Goal: Task Accomplishment & Management: Manage account settings

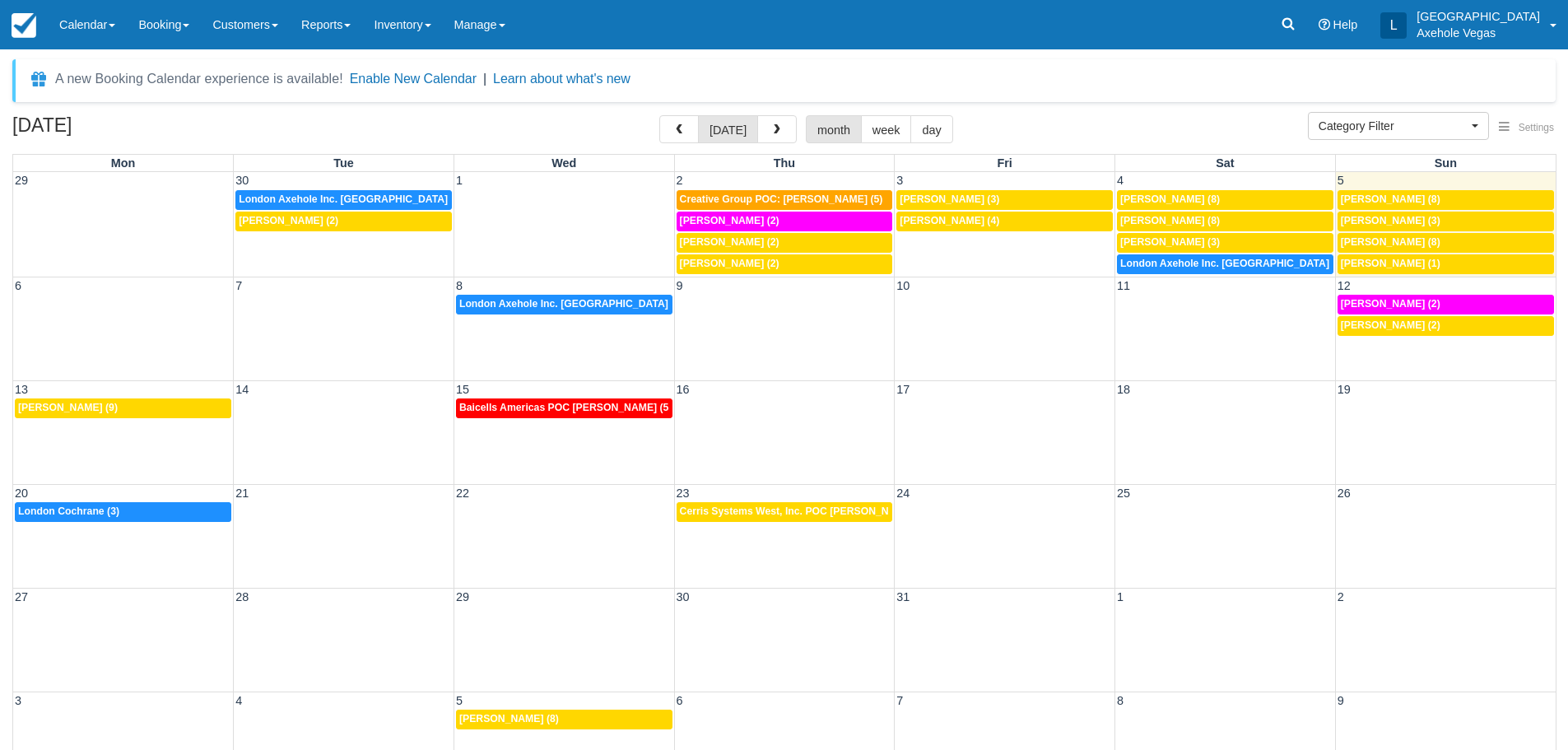
select select
click at [1307, 21] on link at bounding box center [1288, 24] width 38 height 49
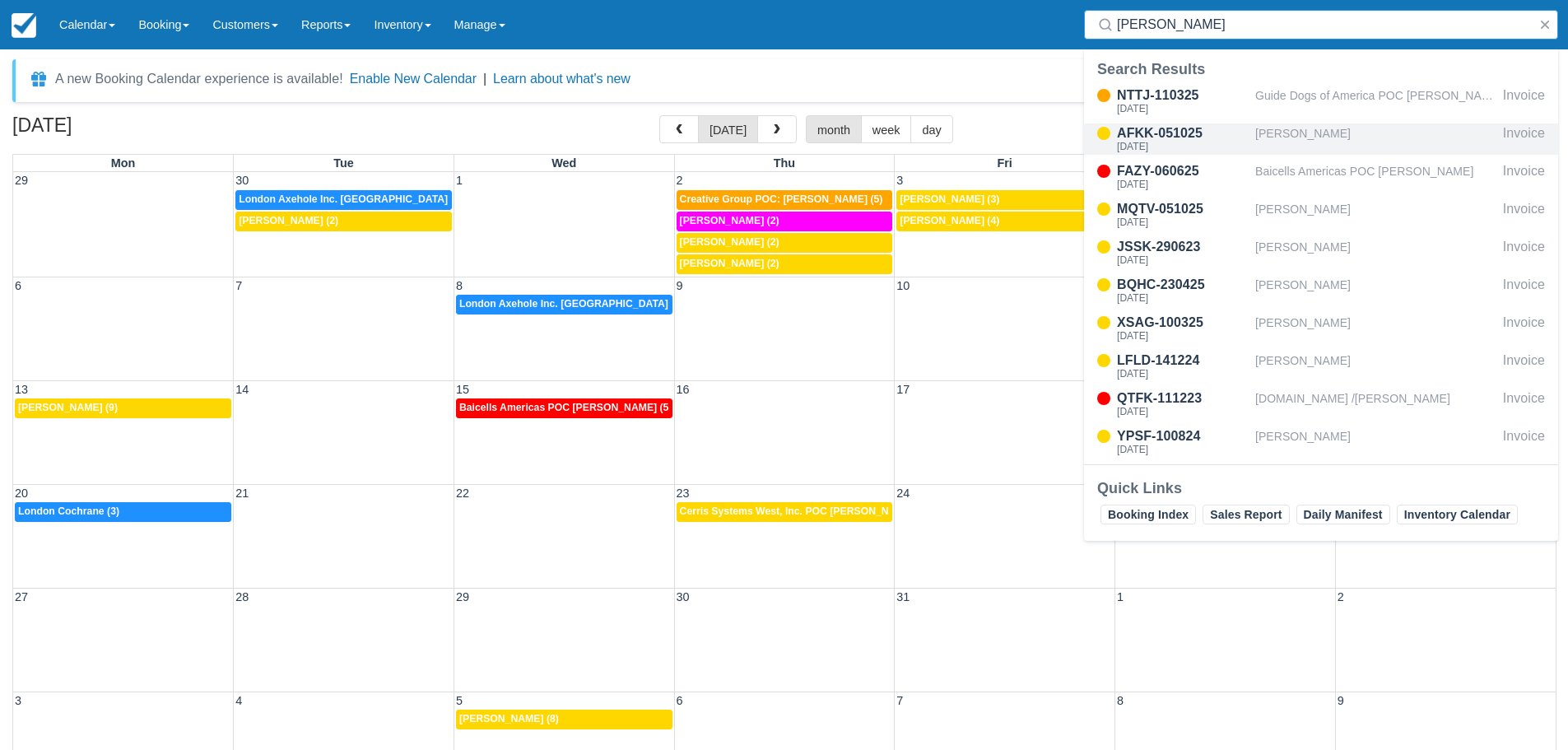
type input "eric"
click at [1272, 143] on div "Eric J Lord" at bounding box center [1375, 139] width 241 height 31
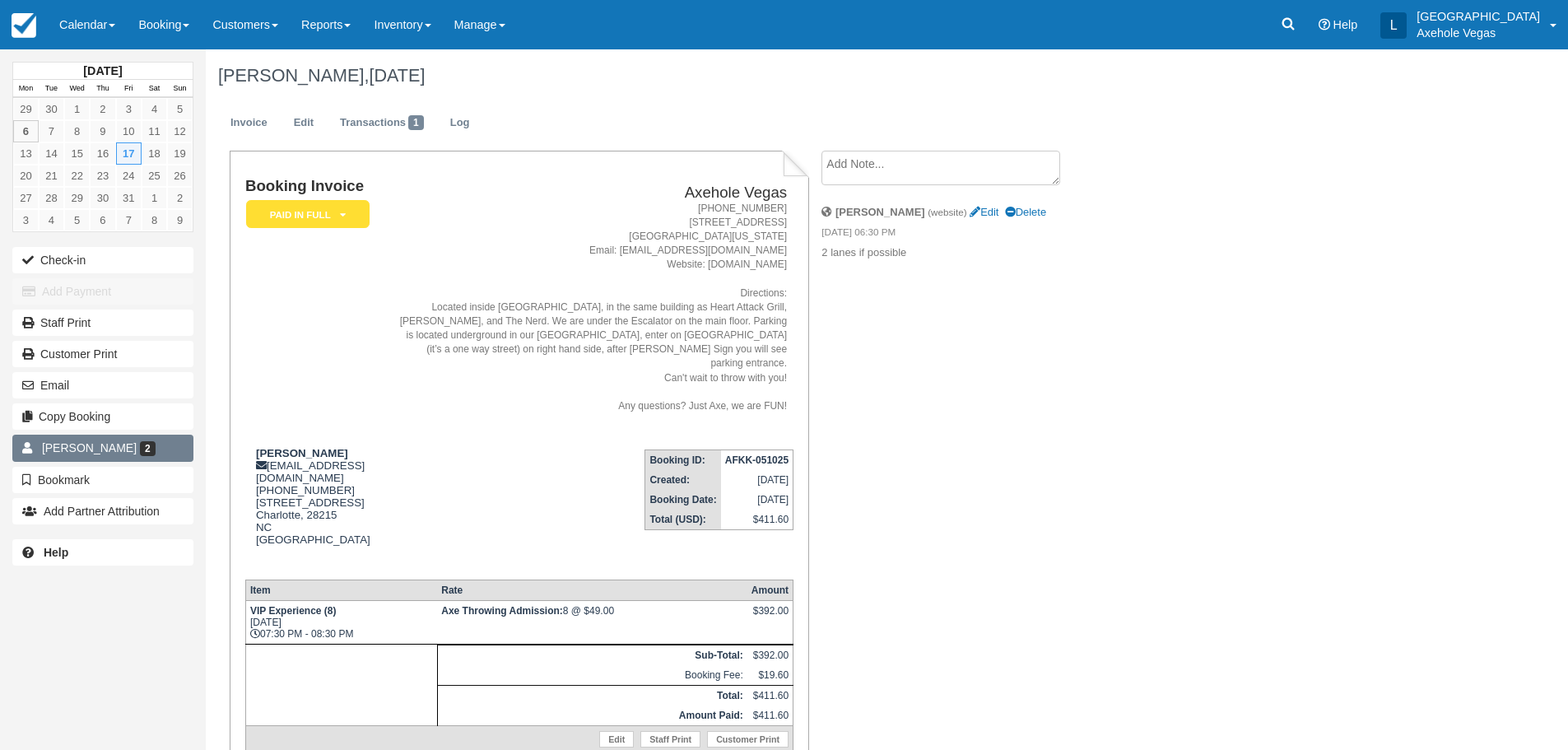
click at [117, 455] on link "Eric Lord 2" at bounding box center [102, 448] width 181 height 26
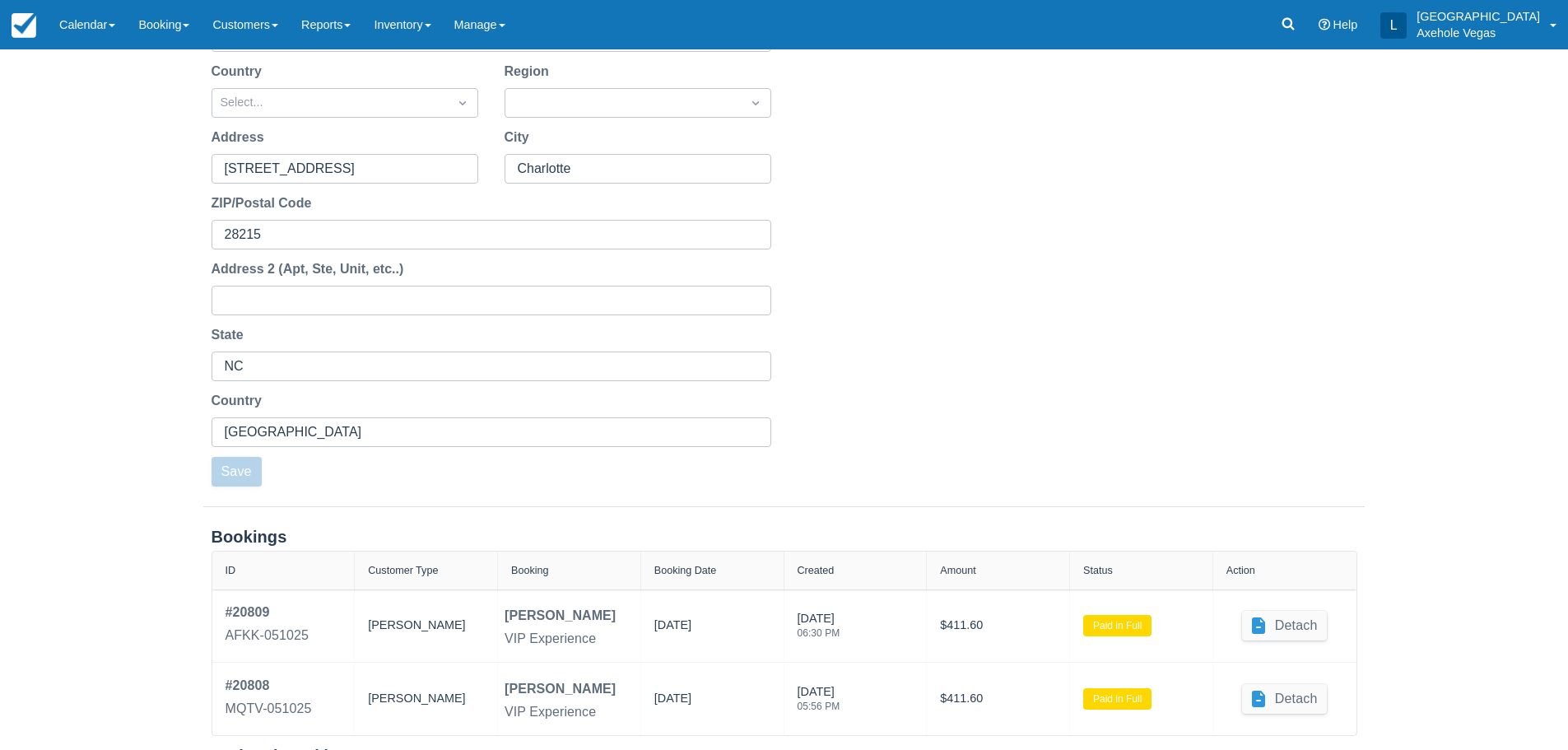
scroll to position [469, 0]
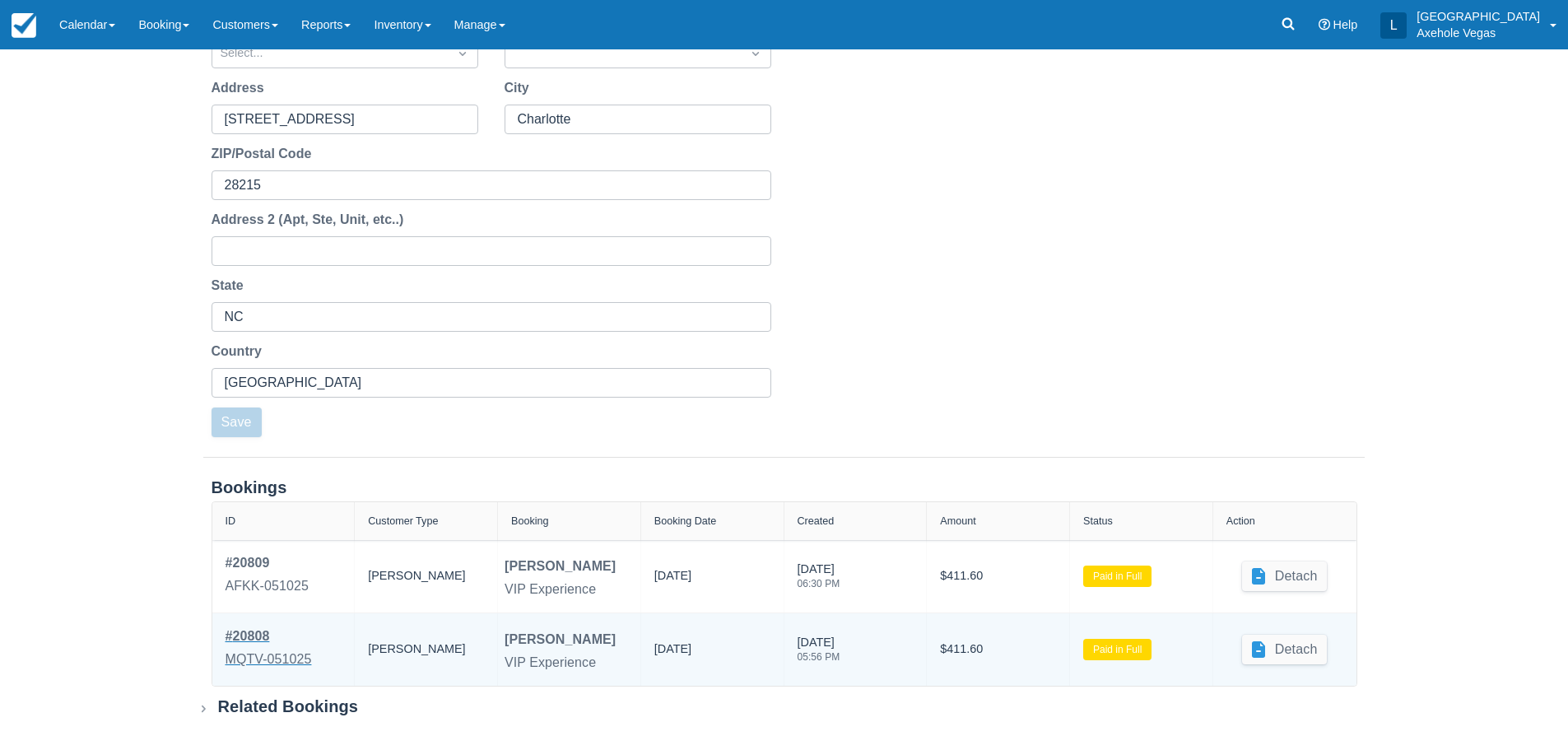
click at [237, 648] on link "# 20808 MQTV-051025" at bounding box center [269, 650] width 86 height 46
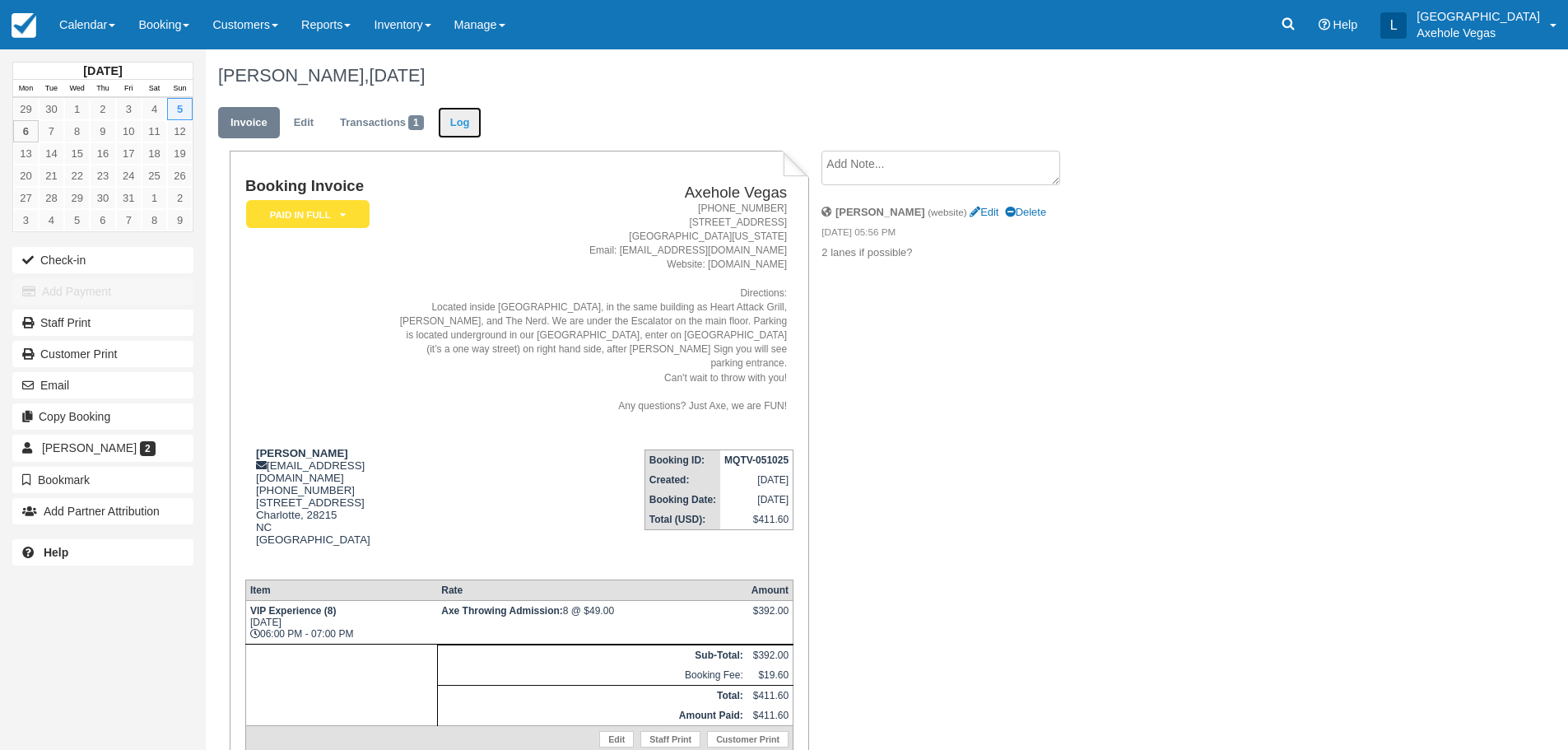
click at [462, 120] on link "Log" at bounding box center [460, 123] width 44 height 32
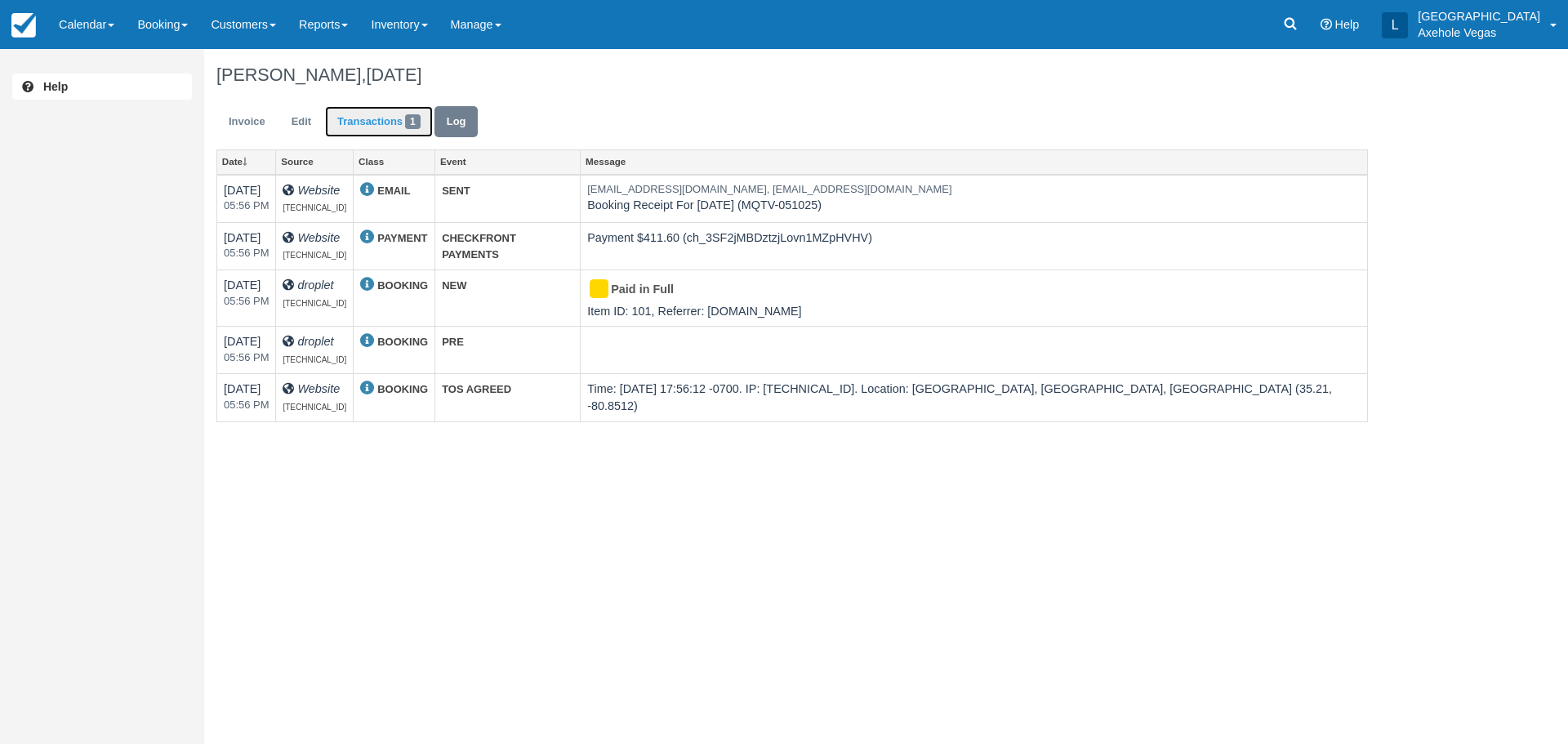
click at [361, 125] on link "Transactions 1" at bounding box center [379, 122] width 108 height 32
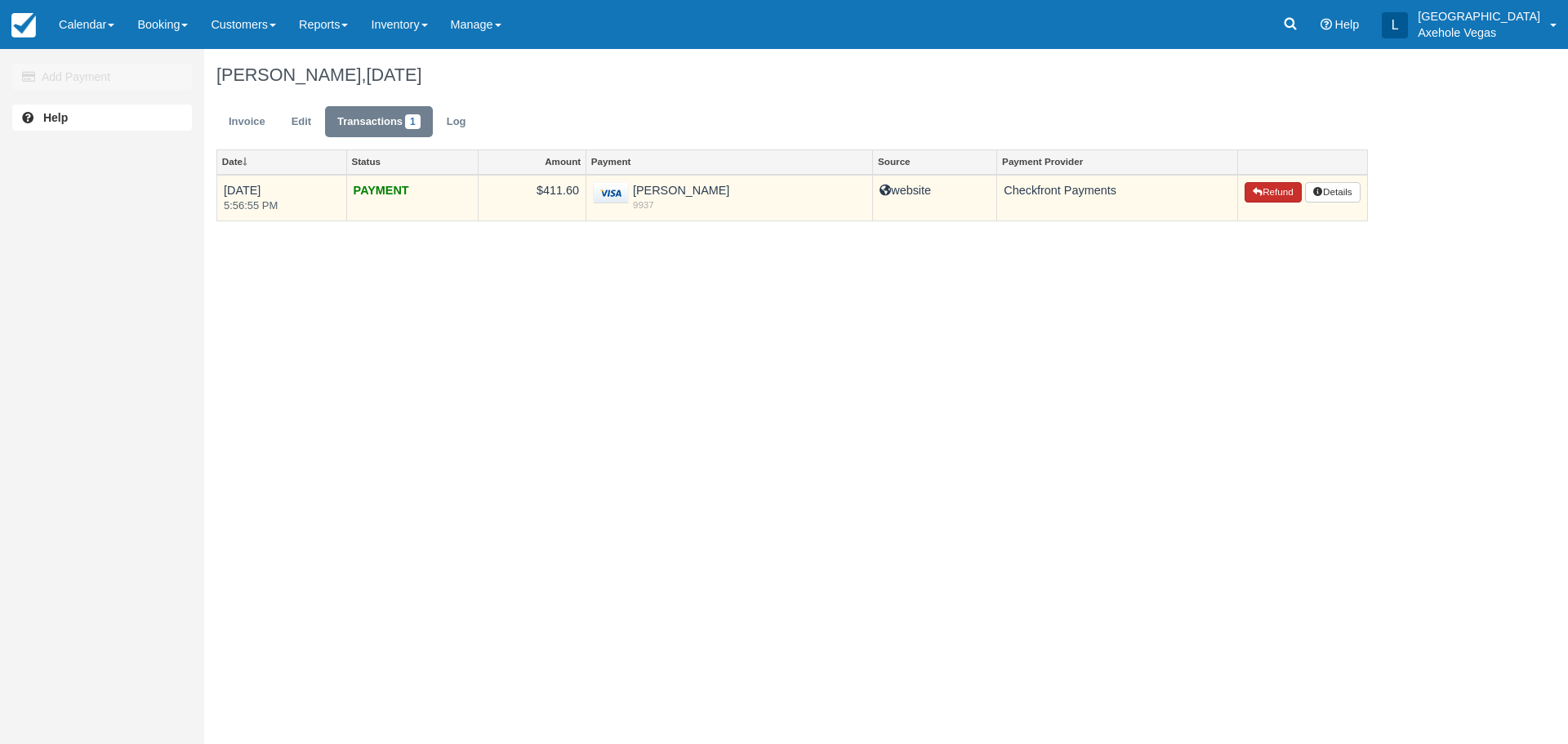
click at [1275, 186] on button "Refund" at bounding box center [1273, 192] width 58 height 21
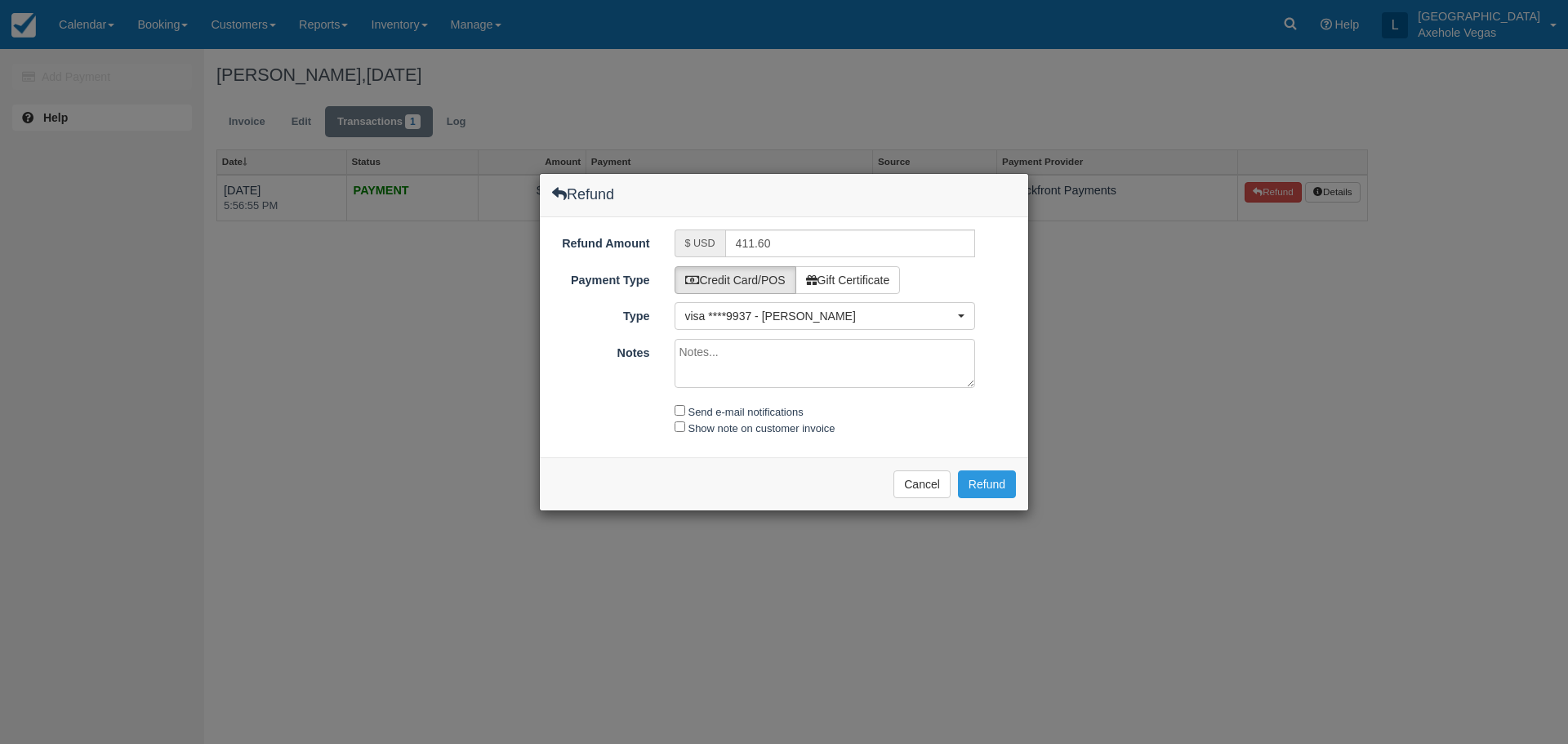
click at [292, 111] on div "Refund Refund Amount $ USD 411.60 Payment Type Credit Card/POS Gift Certificate…" at bounding box center [784, 372] width 1568 height 744
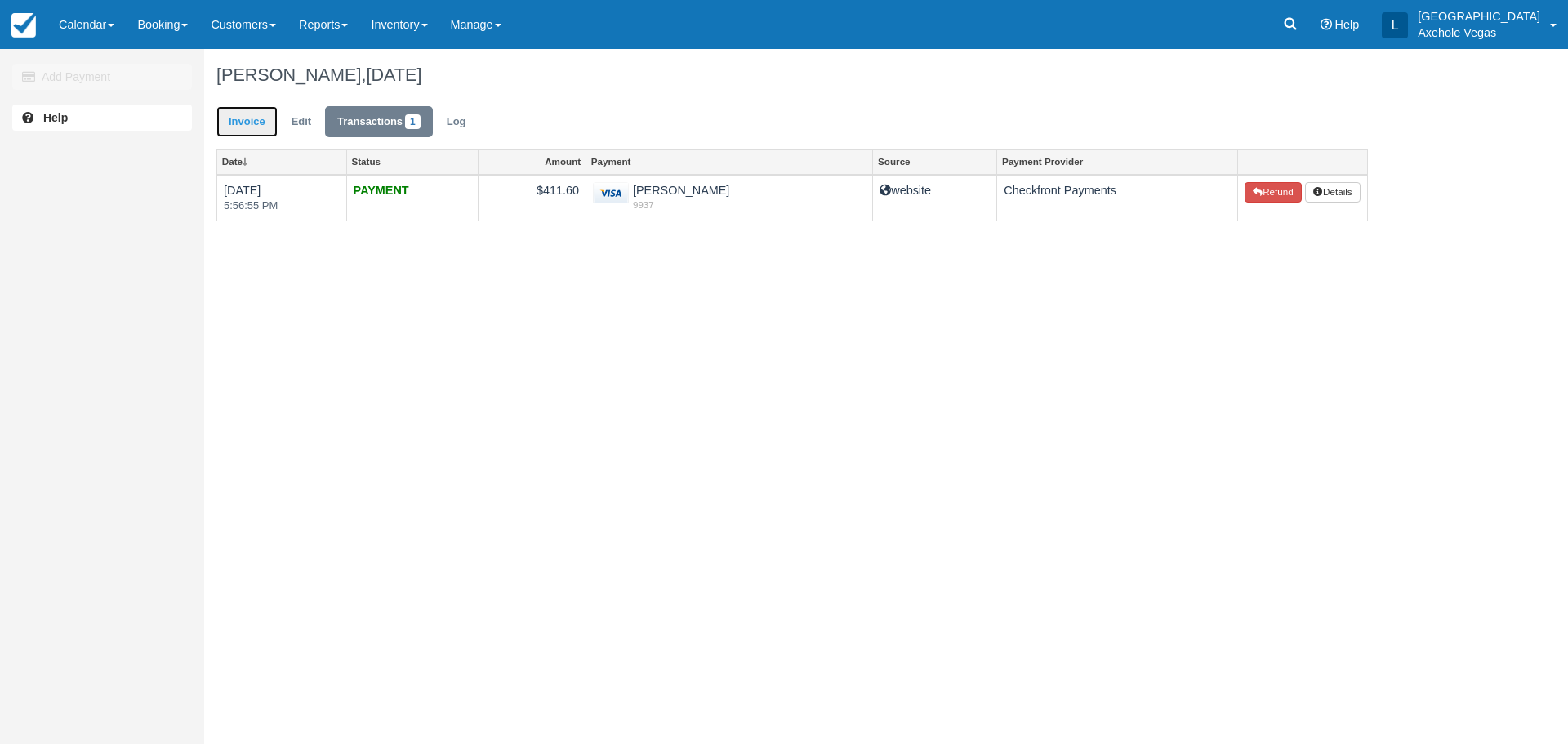
click at [267, 117] on link "Invoice" at bounding box center [247, 122] width 61 height 32
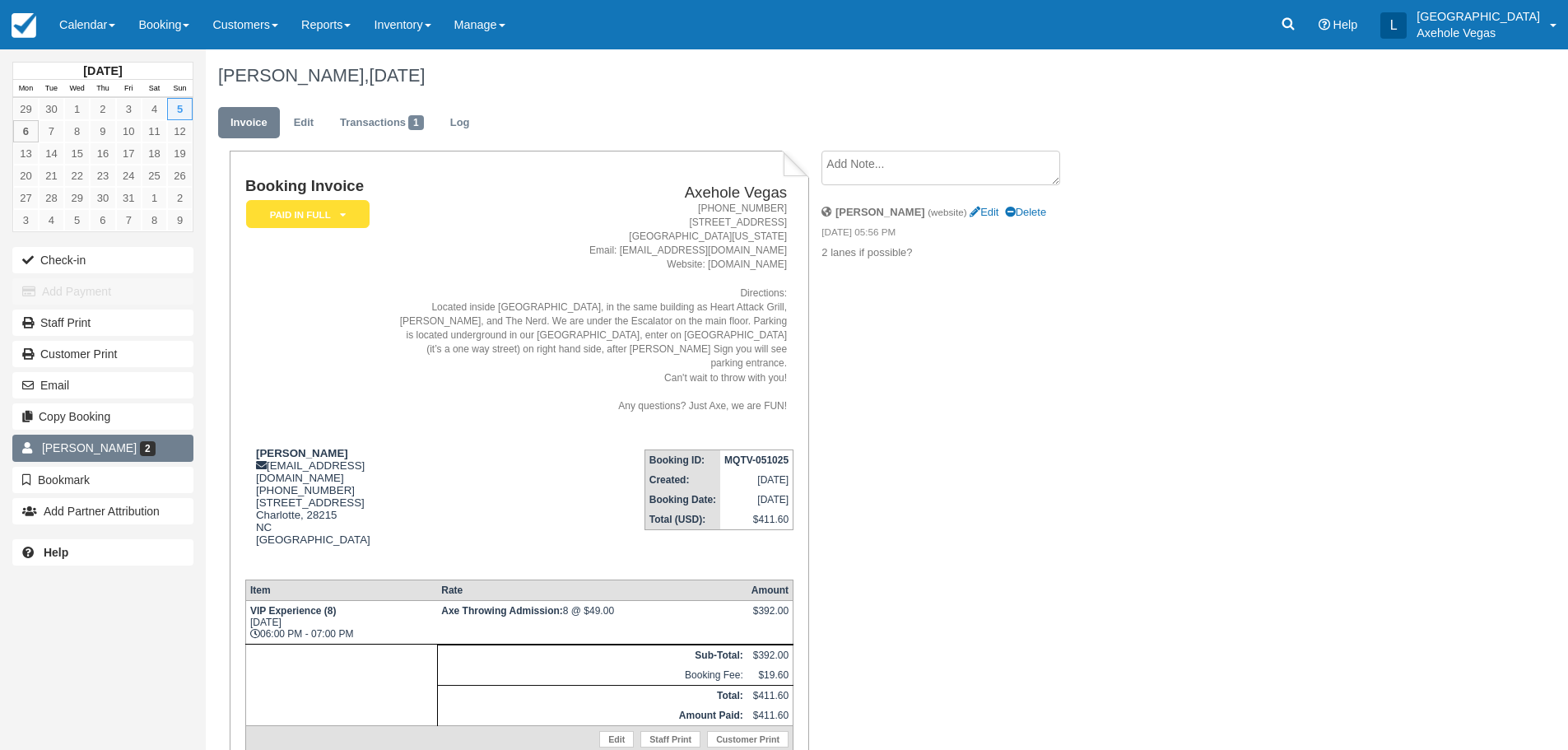
click at [82, 452] on span "[PERSON_NAME]" at bounding box center [89, 447] width 95 height 13
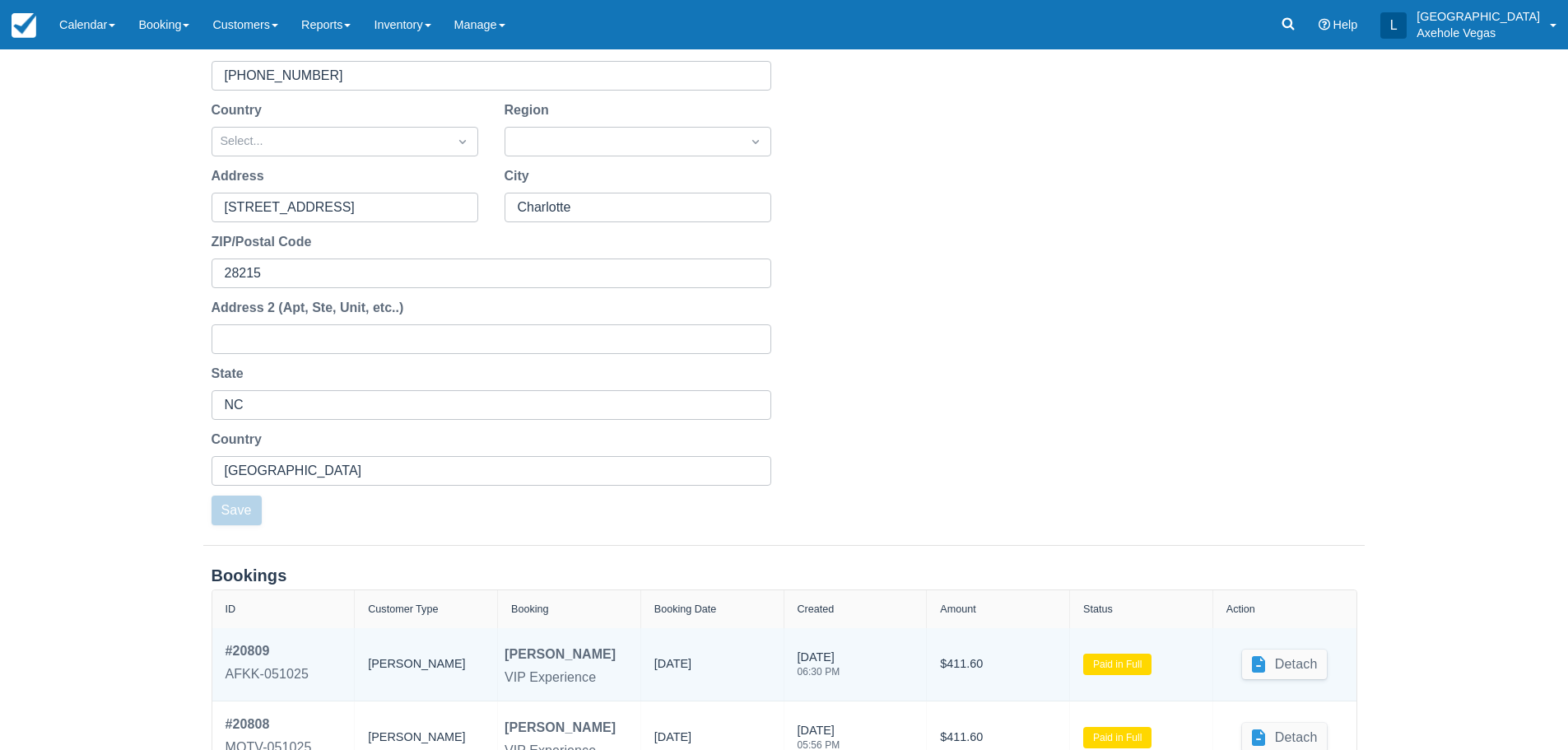
scroll to position [469, 0]
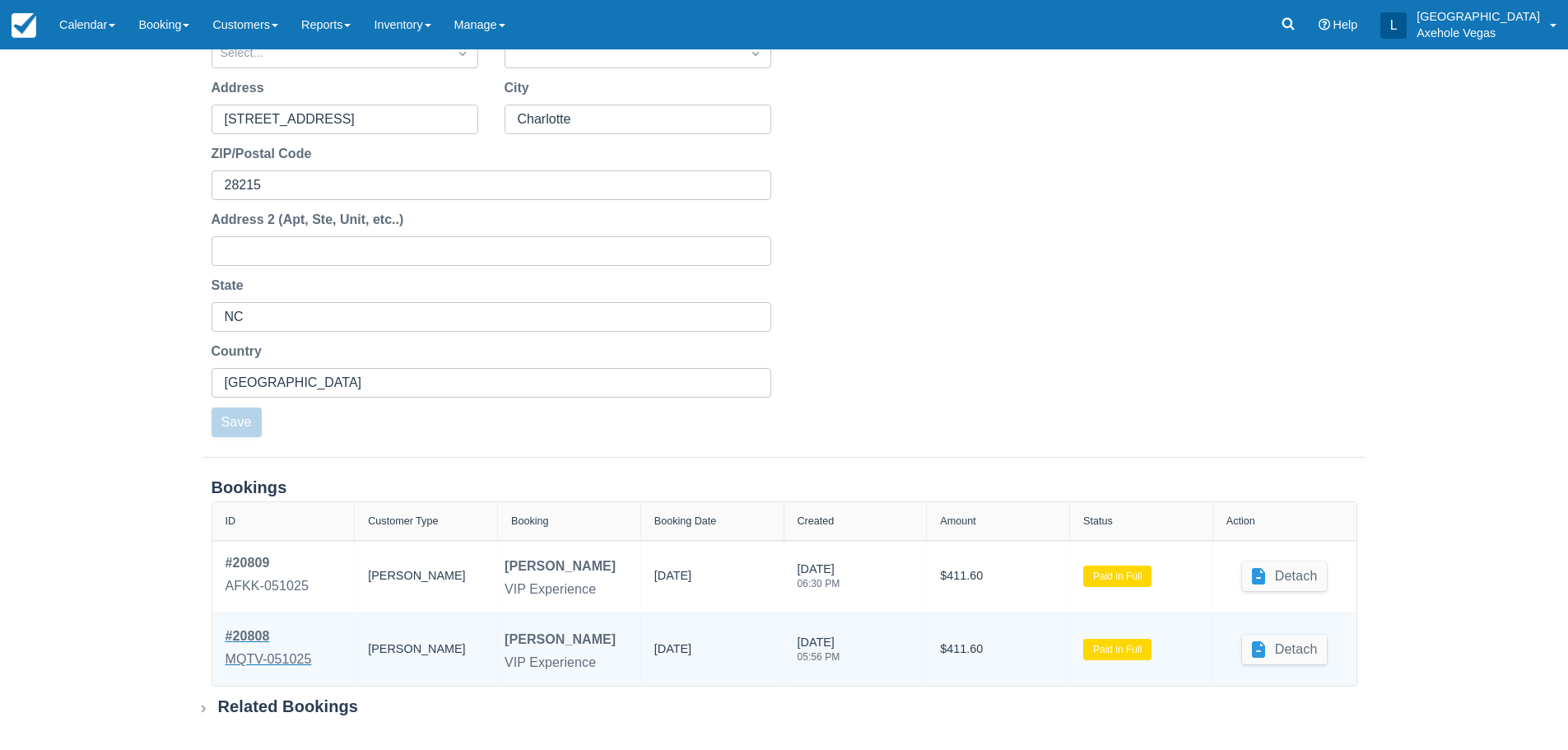
click at [240, 643] on div "# 20808" at bounding box center [269, 637] width 86 height 20
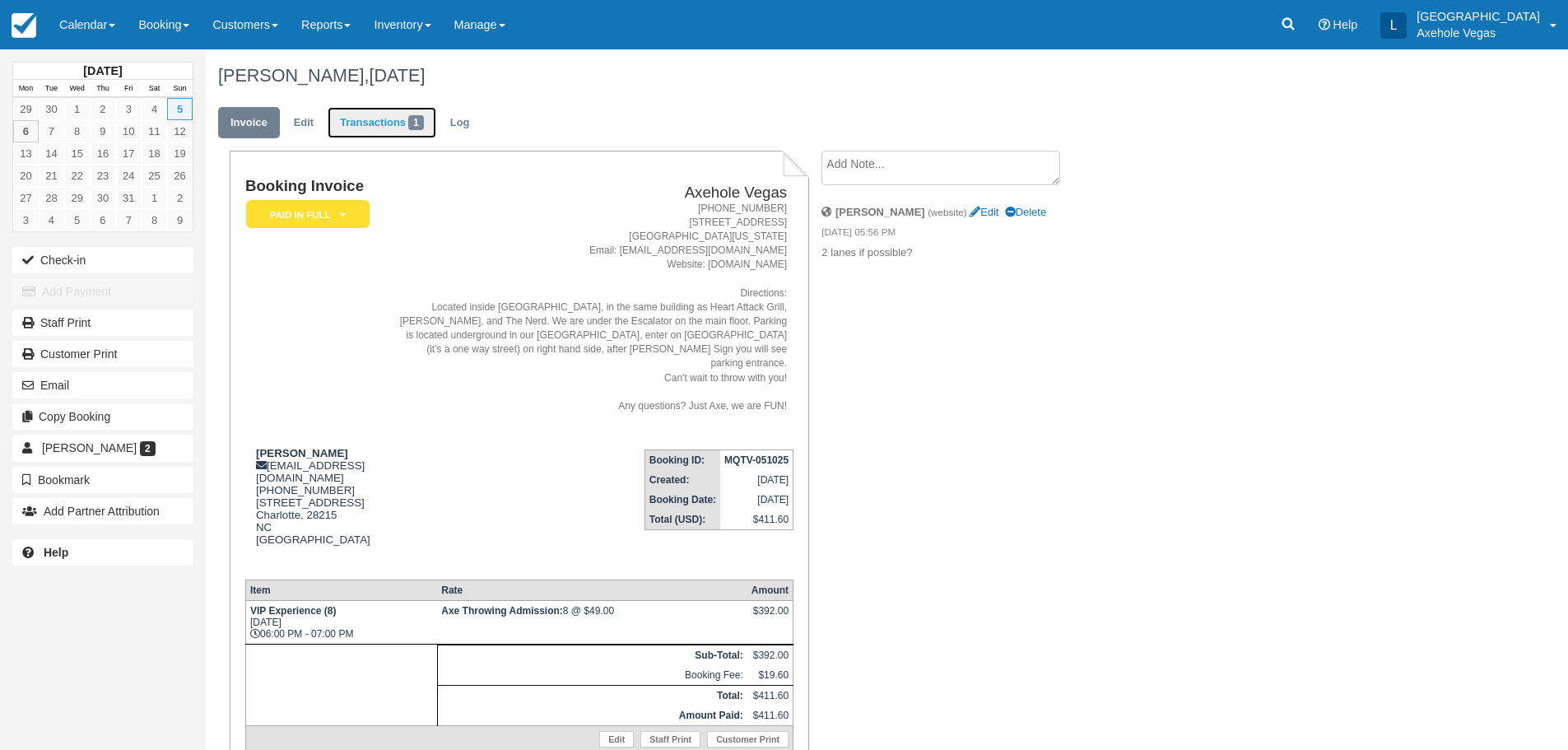
click at [376, 124] on link "Transactions 1" at bounding box center [382, 123] width 109 height 32
